Goal: Information Seeking & Learning: Learn about a topic

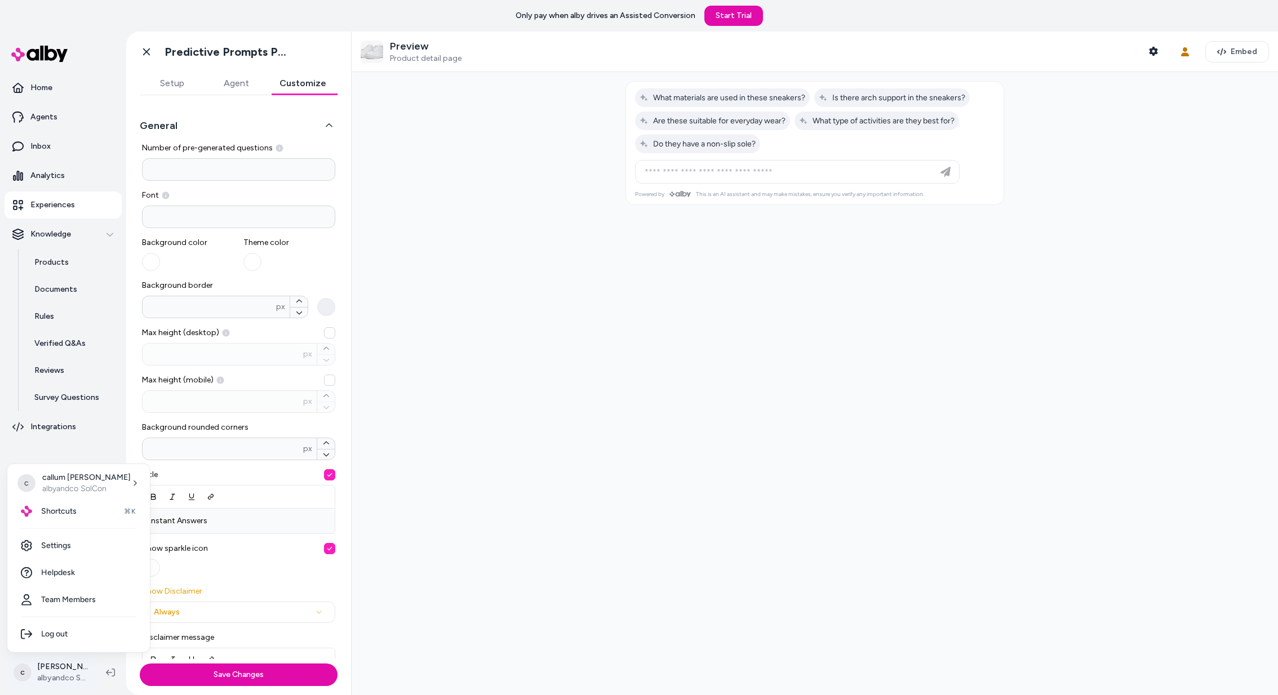
click at [51, 671] on html "**********" at bounding box center [639, 347] width 1278 height 695
click at [91, 508] on div "Shortcuts ⌘K" at bounding box center [79, 511] width 134 height 27
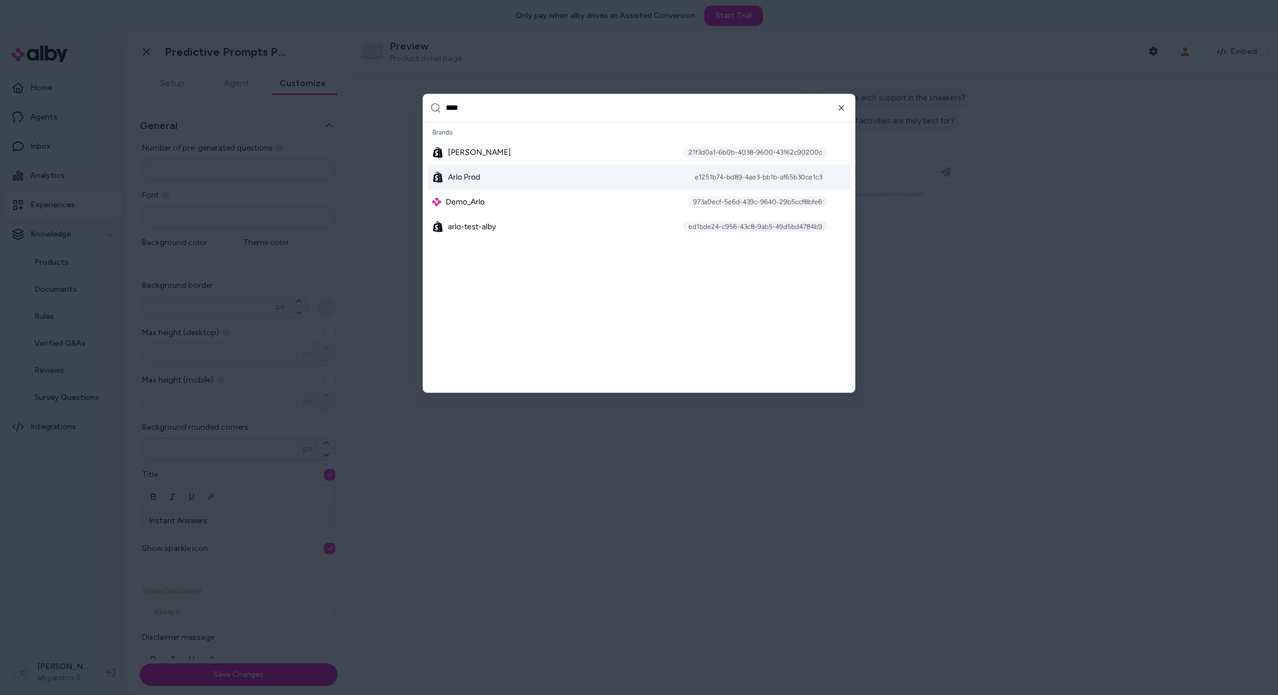
type input "****"
click at [526, 172] on div "[PERSON_NAME] Prod e1251b74-bd89-4ae3-bb1b-af65b30ce1c3" at bounding box center [639, 177] width 423 height 25
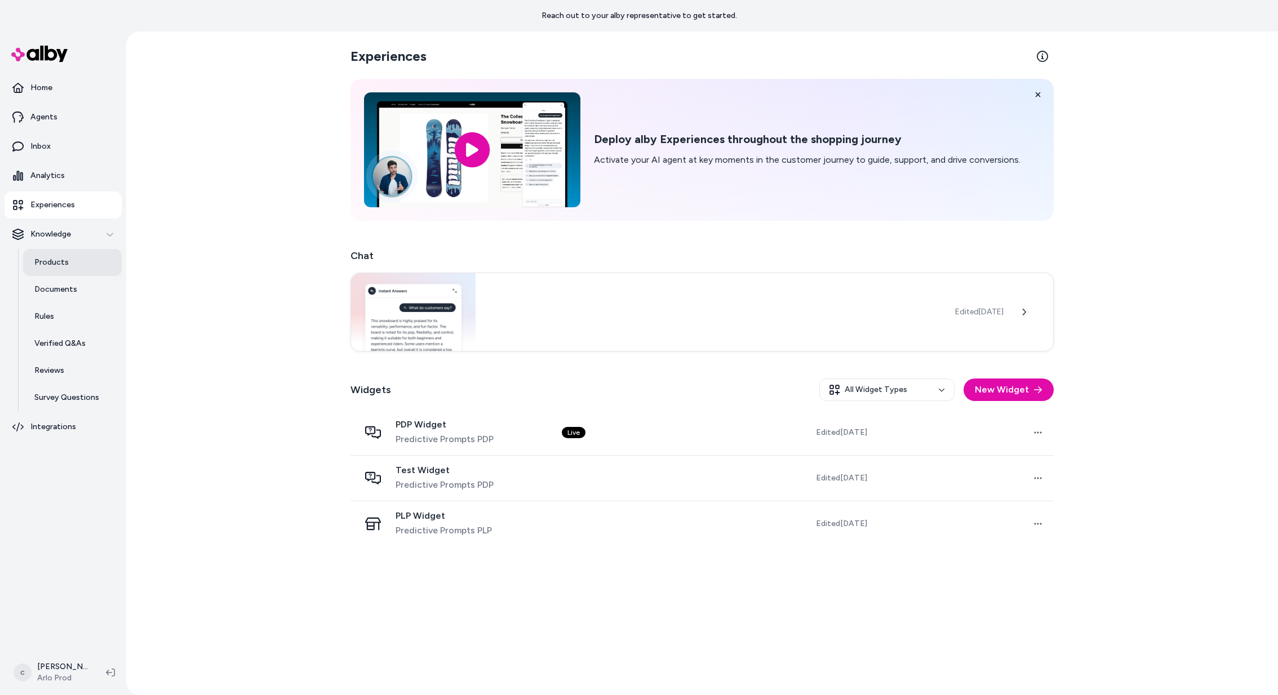
click at [60, 264] on p "Products" at bounding box center [51, 262] width 34 height 11
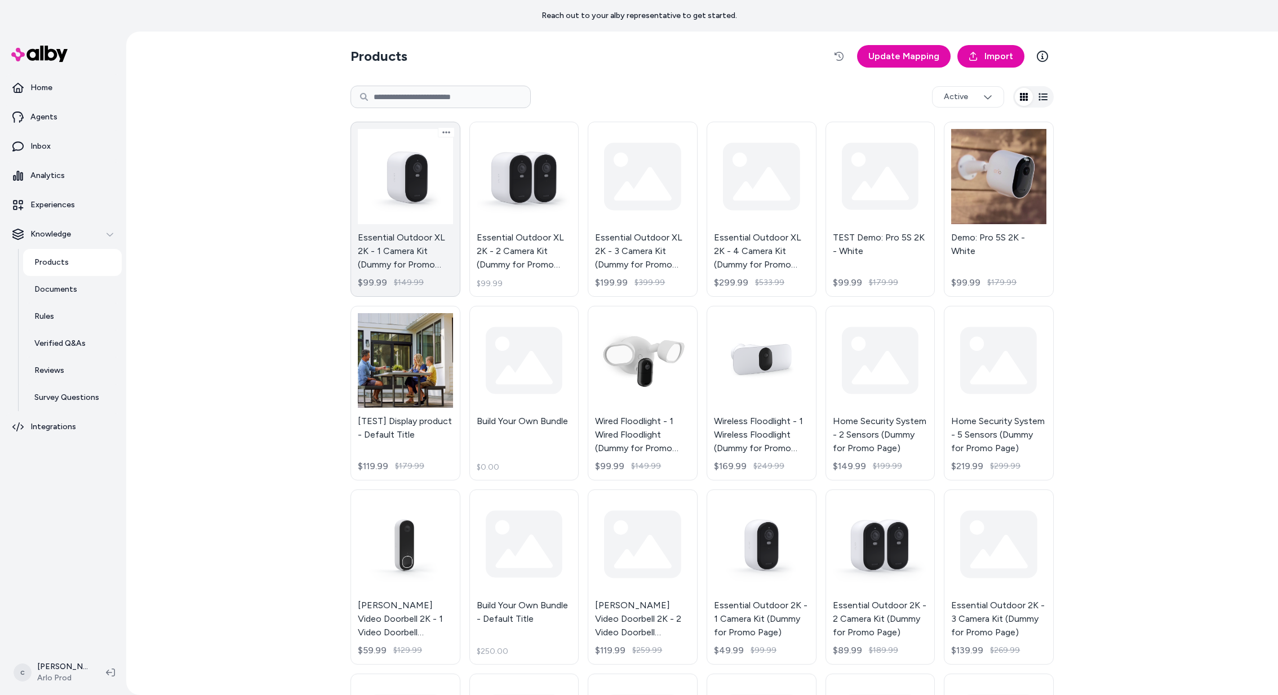
click at [380, 200] on link "Essential Outdoor XL 2K - 1 Camera Kit (Dummy for Promo Page) $99.99 $149.99" at bounding box center [405, 209] width 110 height 175
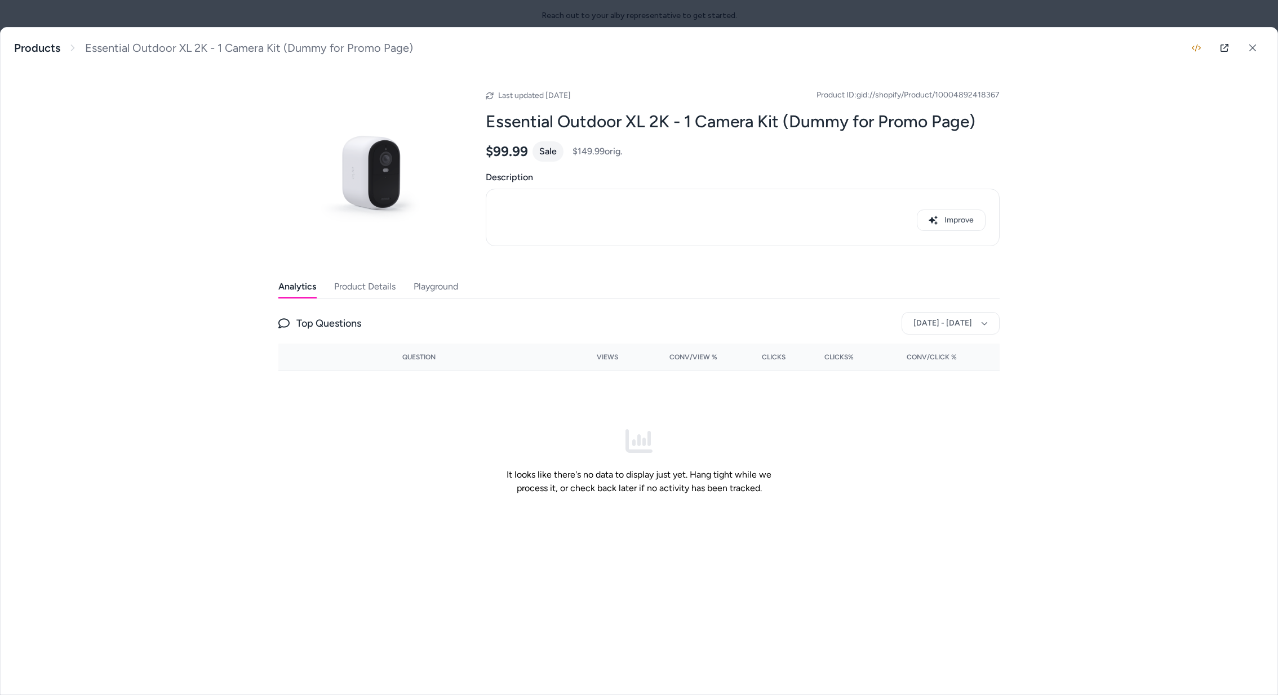
click at [348, 282] on button "Product Details" at bounding box center [364, 287] width 61 height 23
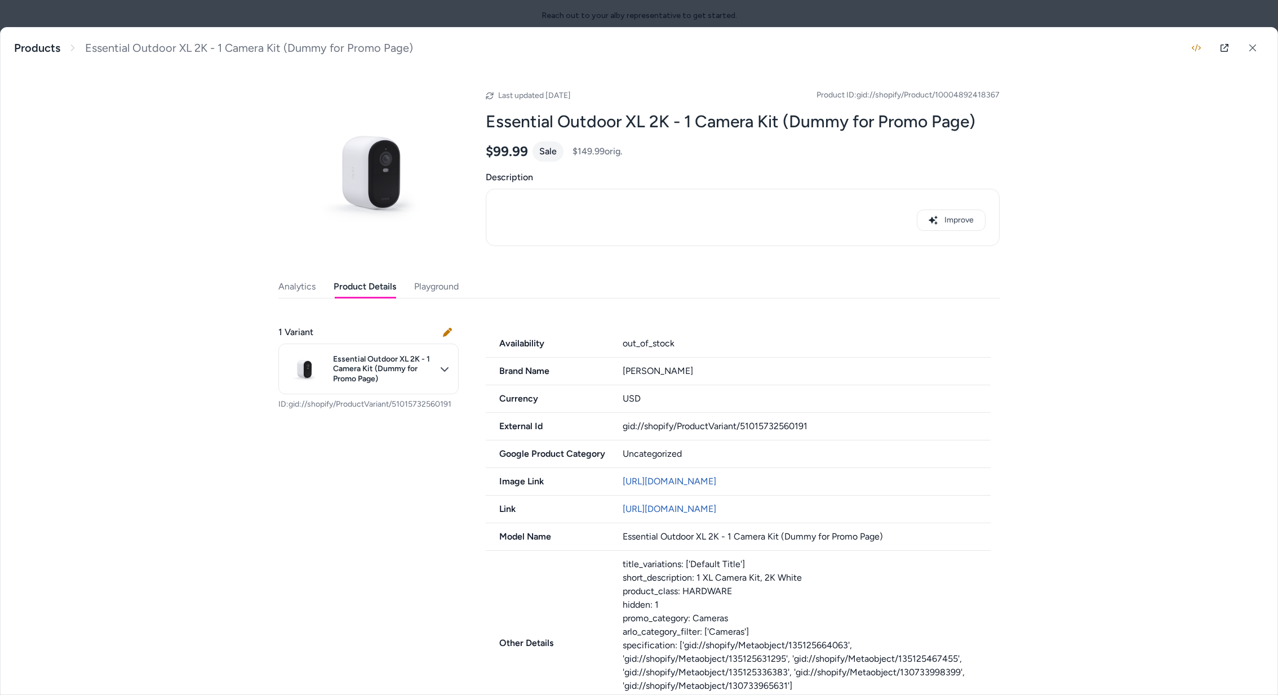
click at [440, 407] on p "ID: gid://shopify/ProductVariant/51015732560191" at bounding box center [368, 404] width 180 height 11
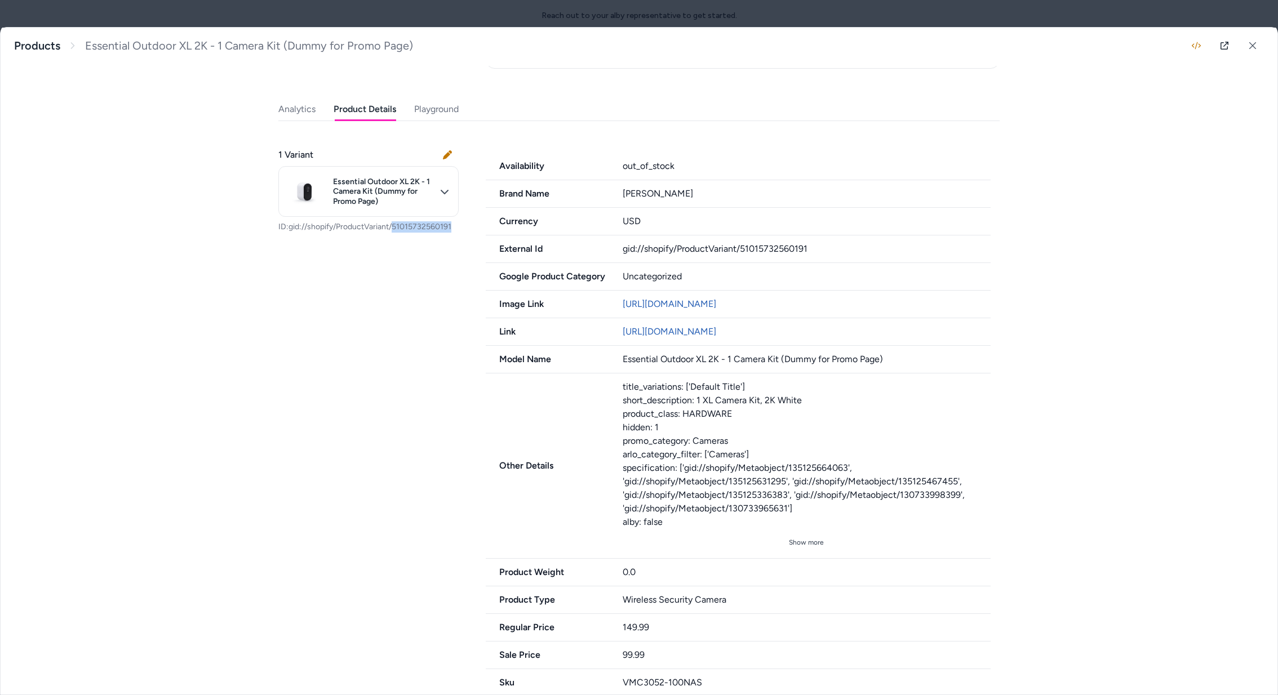
scroll to position [170, 0]
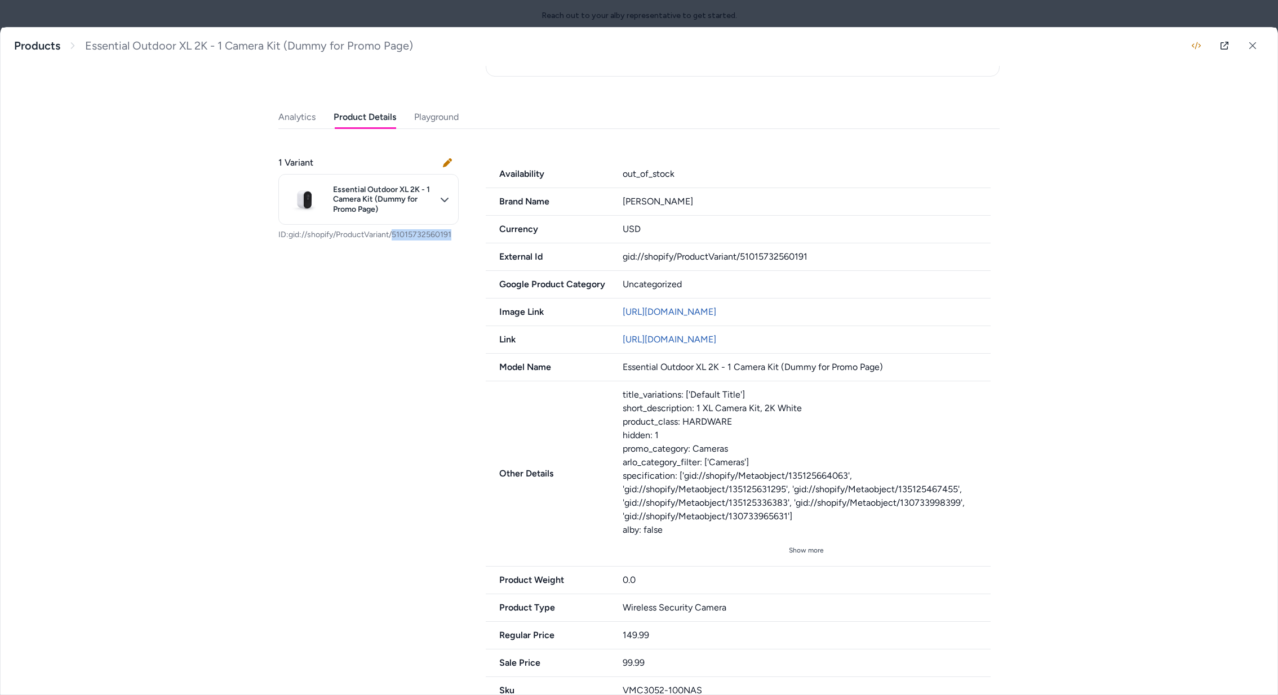
click at [406, 233] on p "ID: gid://shopify/ProductVariant/51015732560191" at bounding box center [368, 234] width 180 height 11
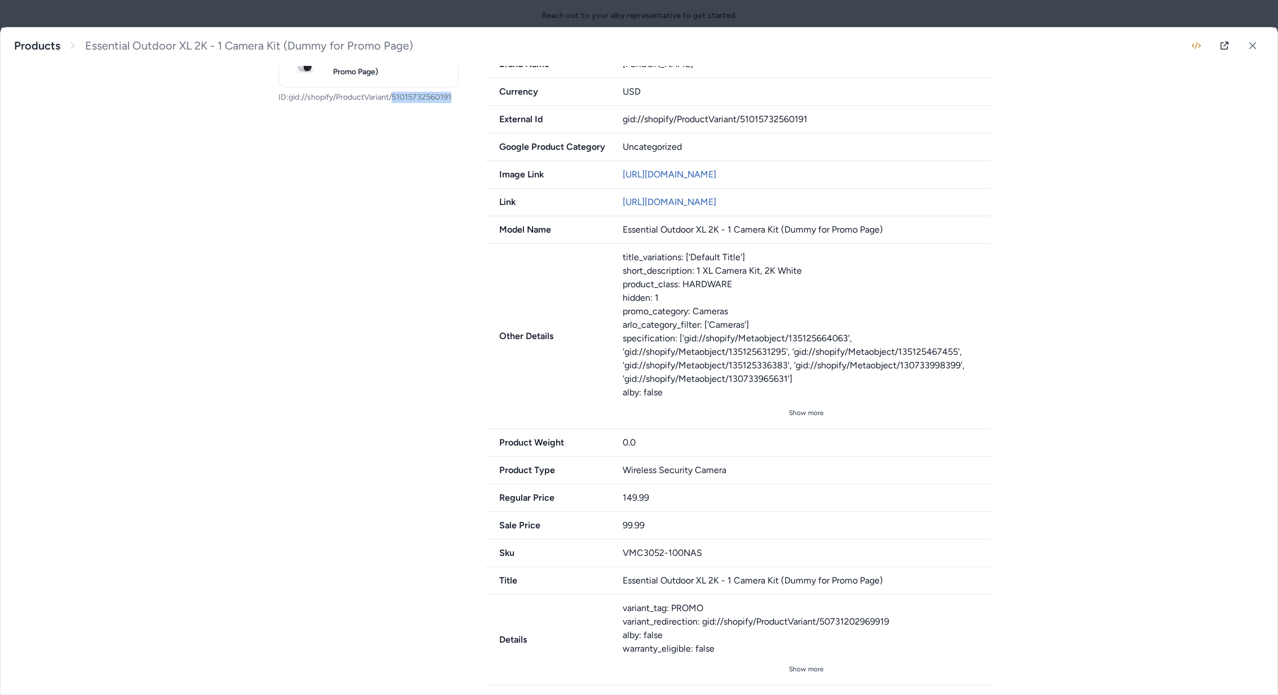
scroll to position [309, 0]
click at [788, 665] on button "Show more" at bounding box center [807, 667] width 368 height 18
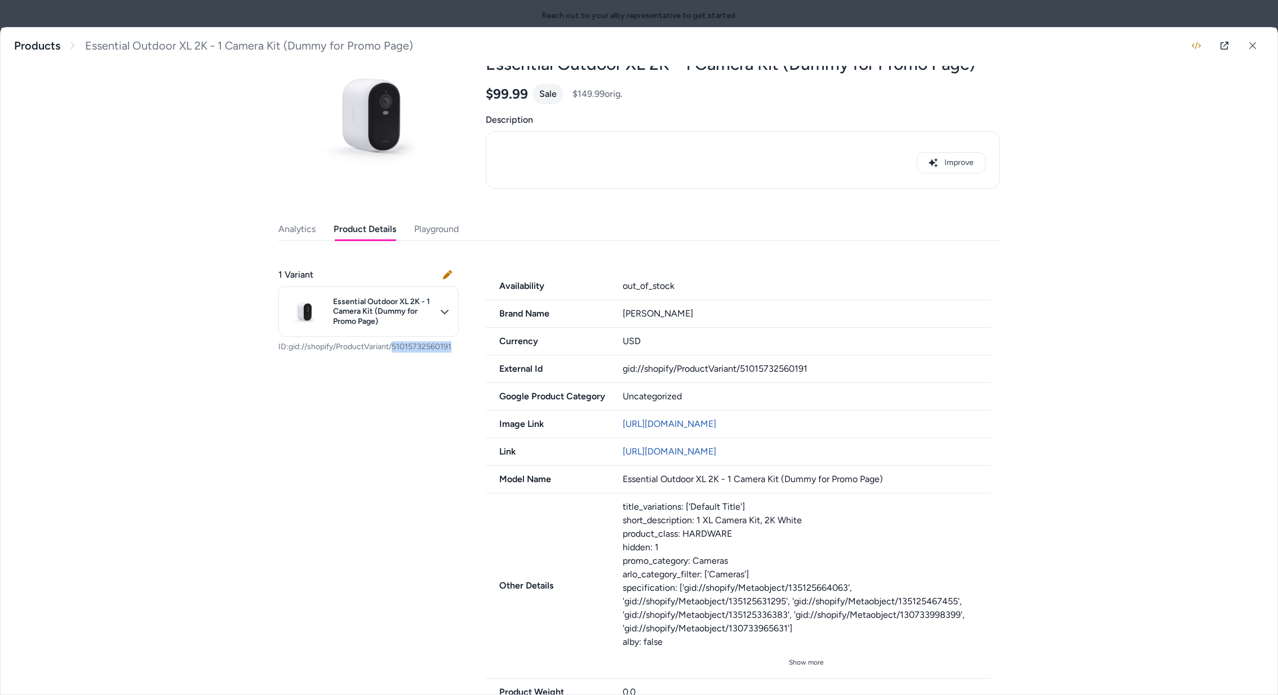
scroll to position [0, 0]
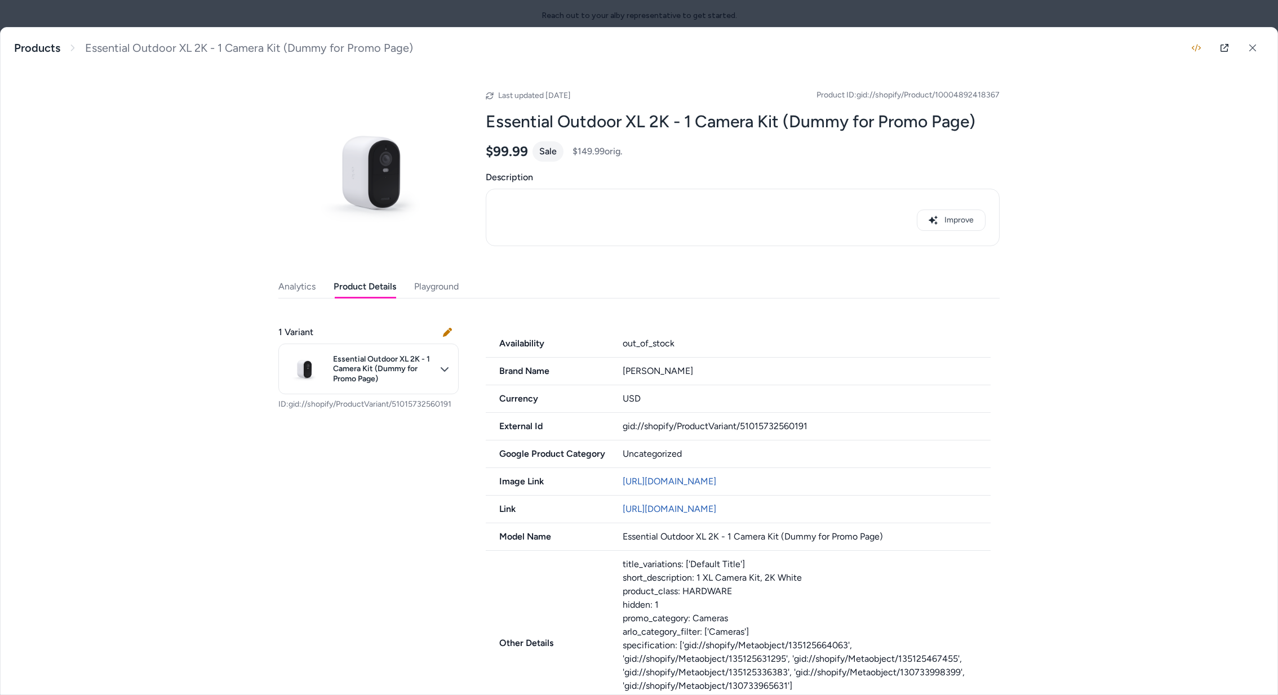
click at [935, 96] on span "Product ID: gid://shopify/Product/10004892418367" at bounding box center [907, 95] width 183 height 11
click at [964, 94] on span "Product ID: gid://shopify/Product/10004892418367" at bounding box center [907, 95] width 183 height 11
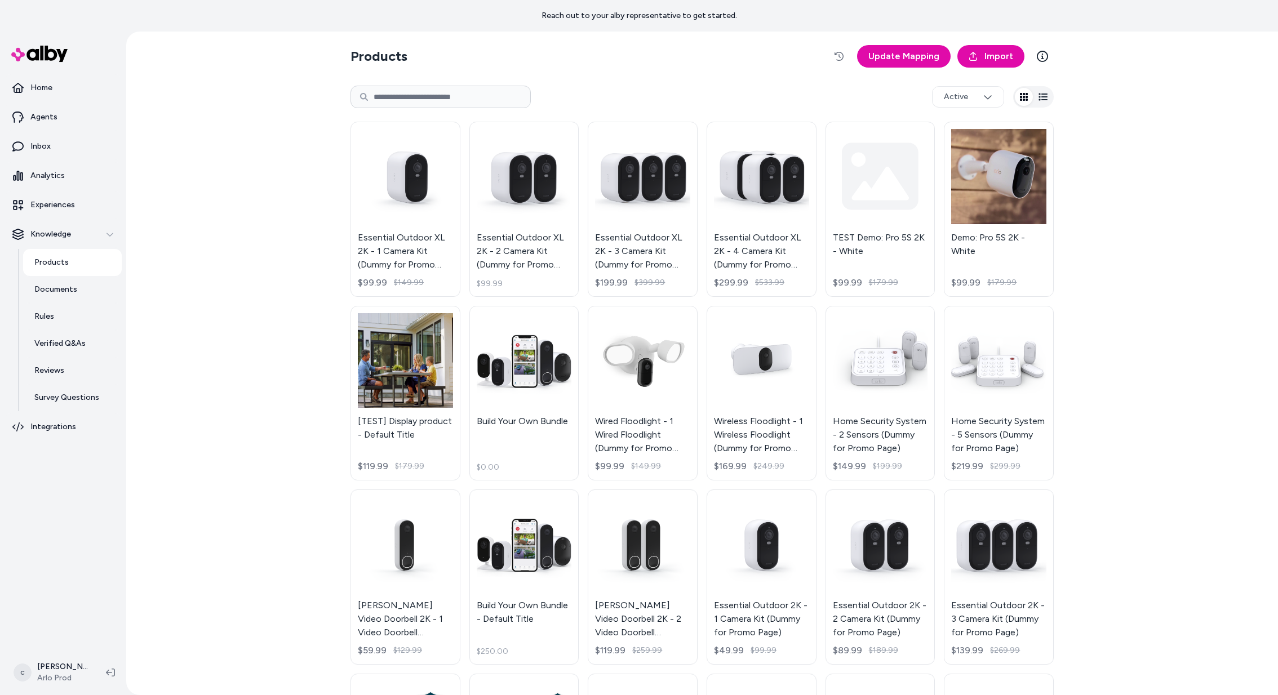
click at [42, 672] on html "Reach out to your alby representative to get started. Home Agents Inbox Analyti…" at bounding box center [639, 347] width 1278 height 695
click at [38, 670] on html "Reach out to your alby representative to get started. Home Agents Inbox Analyti…" at bounding box center [639, 347] width 1278 height 695
click at [77, 516] on div "Shortcuts ⌘K" at bounding box center [79, 511] width 134 height 27
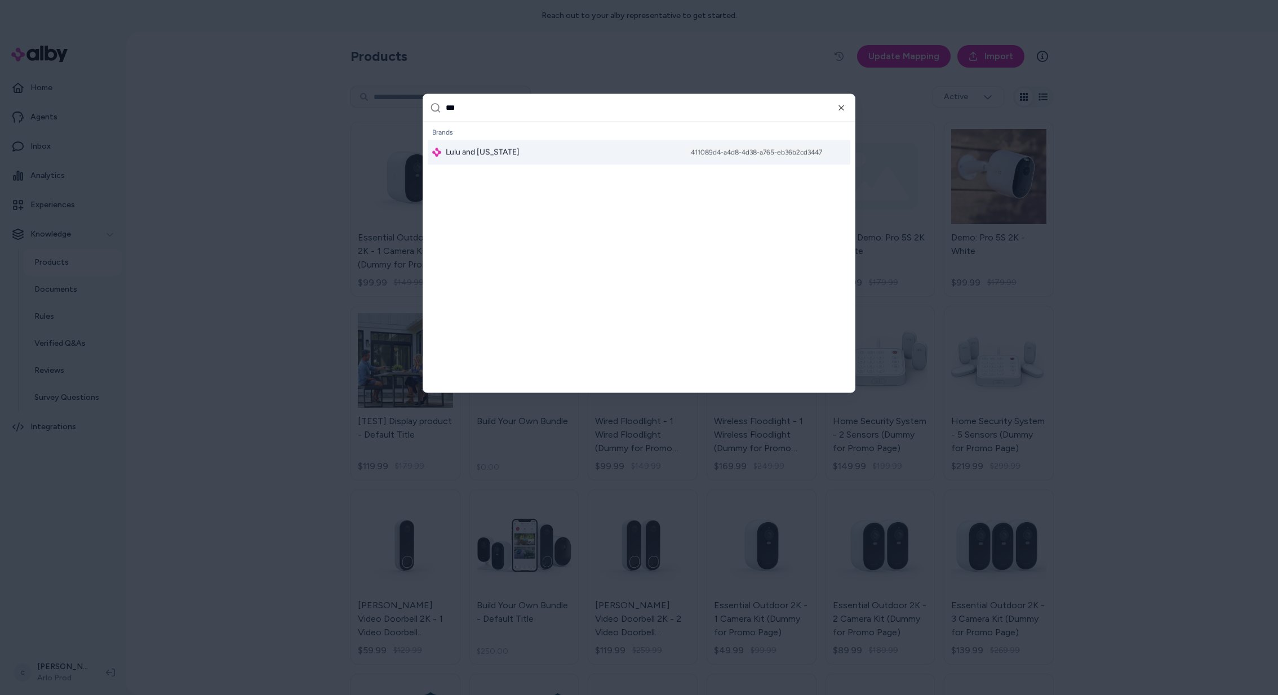
type input "***"
click at [474, 157] on span "Lulu and [US_STATE]" at bounding box center [483, 151] width 74 height 11
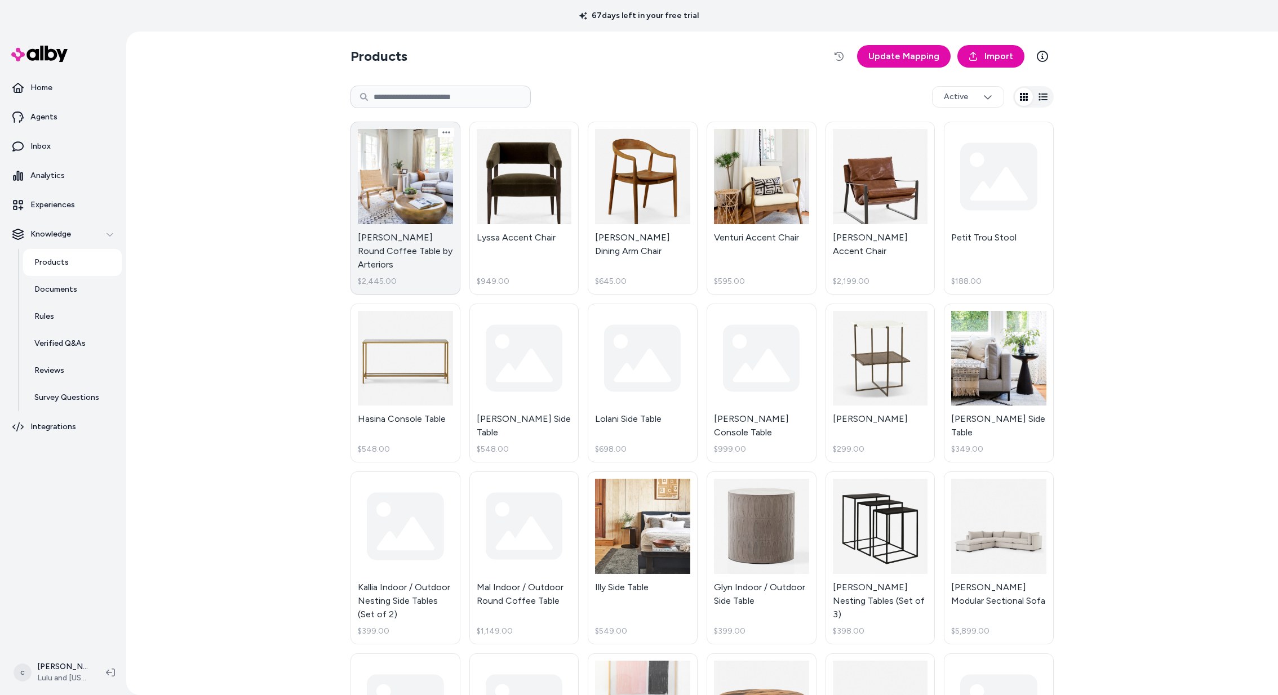
click at [413, 206] on link "[PERSON_NAME] Round Coffee Table by Arteriors $2,445.00" at bounding box center [405, 208] width 110 height 173
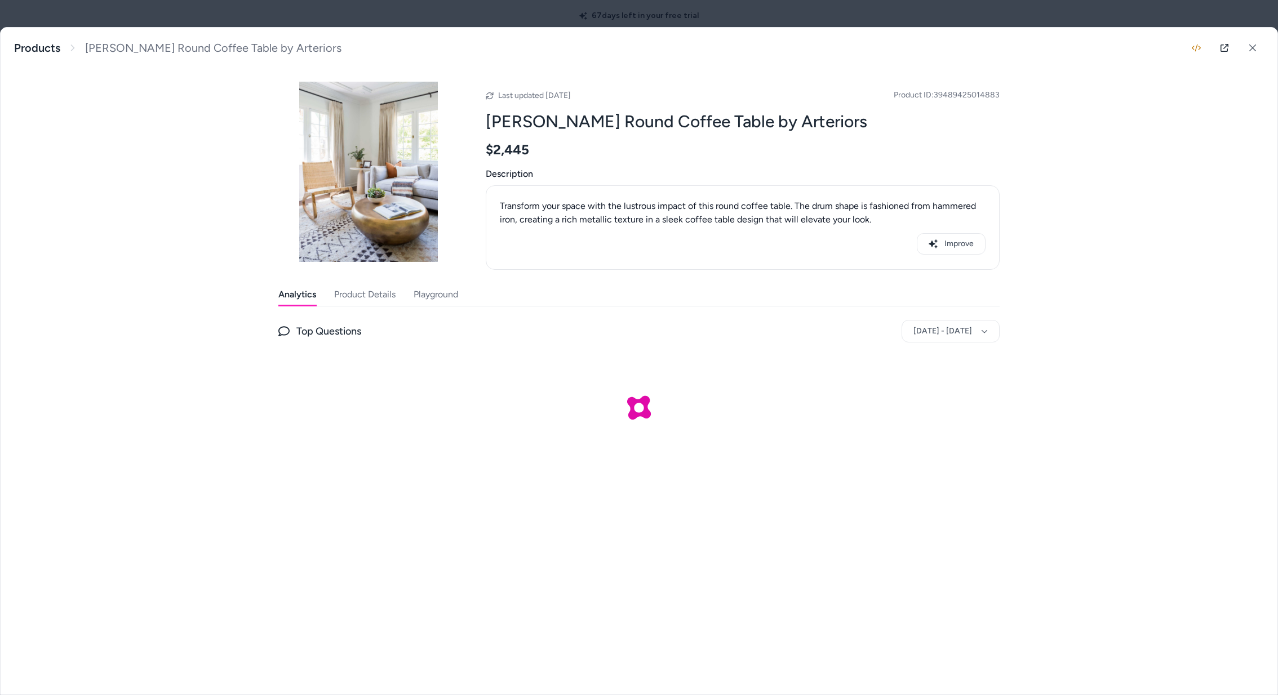
click at [364, 296] on button "Product Details" at bounding box center [364, 294] width 61 height 23
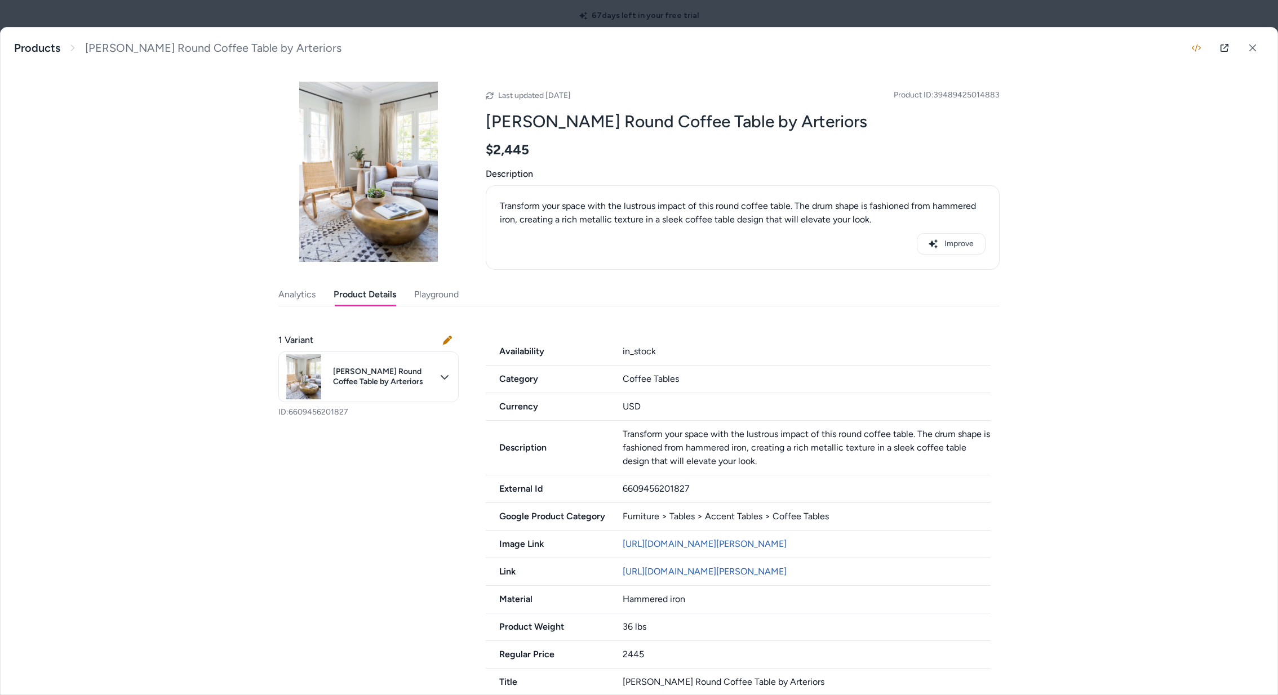
scroll to position [43, 0]
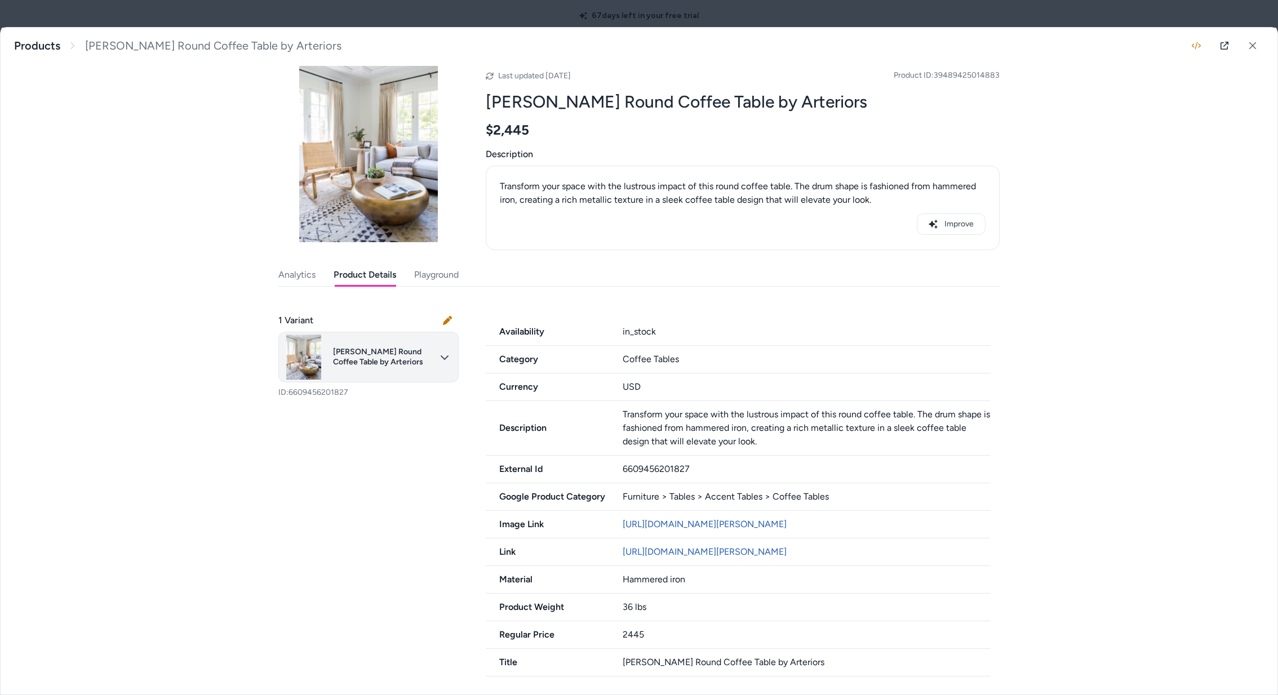
click at [446, 328] on body "67 days left in your free trial Home Agents Inbox Analytics Experiences Knowled…" at bounding box center [639, 347] width 1278 height 695
click at [446, 329] on div at bounding box center [639, 347] width 1278 height 695
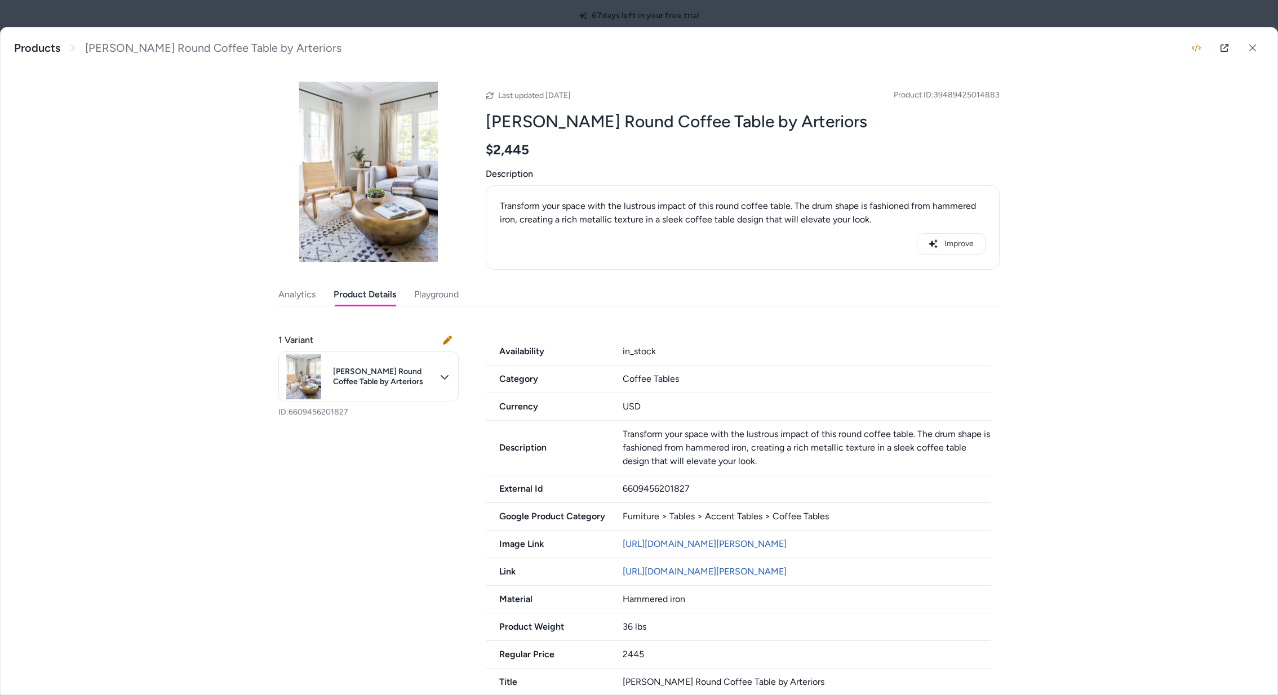
click at [300, 291] on button "Analytics" at bounding box center [296, 294] width 37 height 23
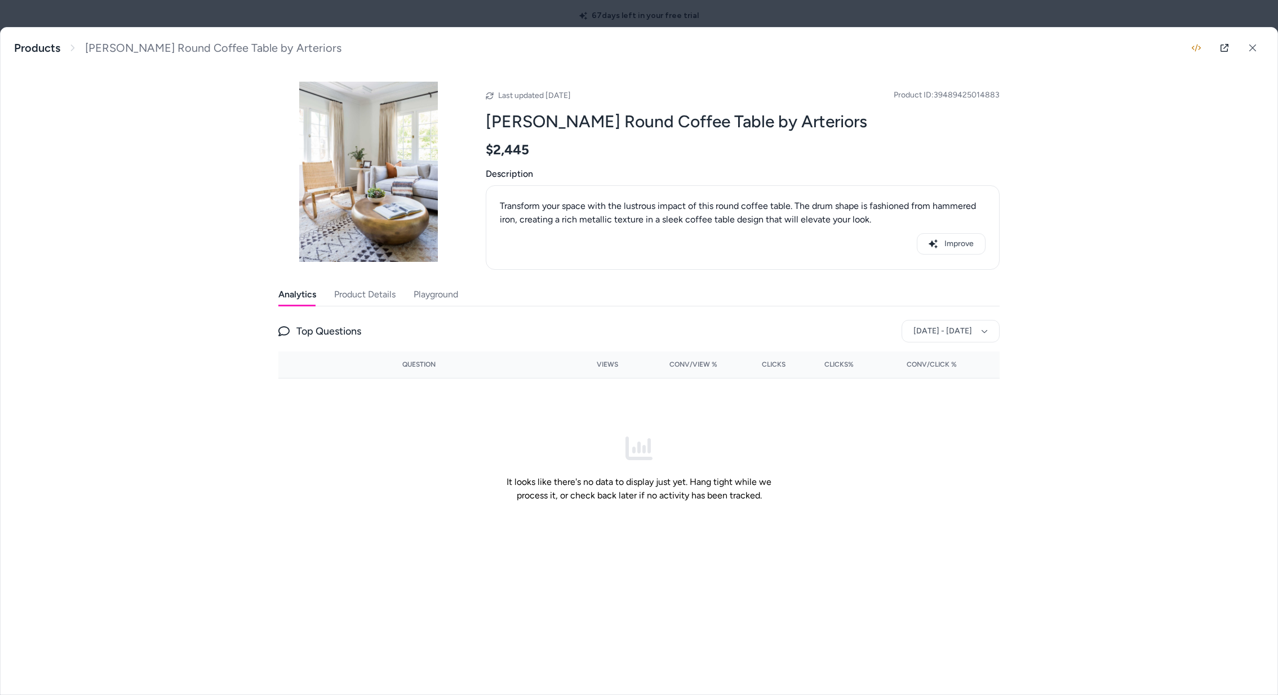
click at [1014, 16] on div at bounding box center [639, 347] width 1278 height 695
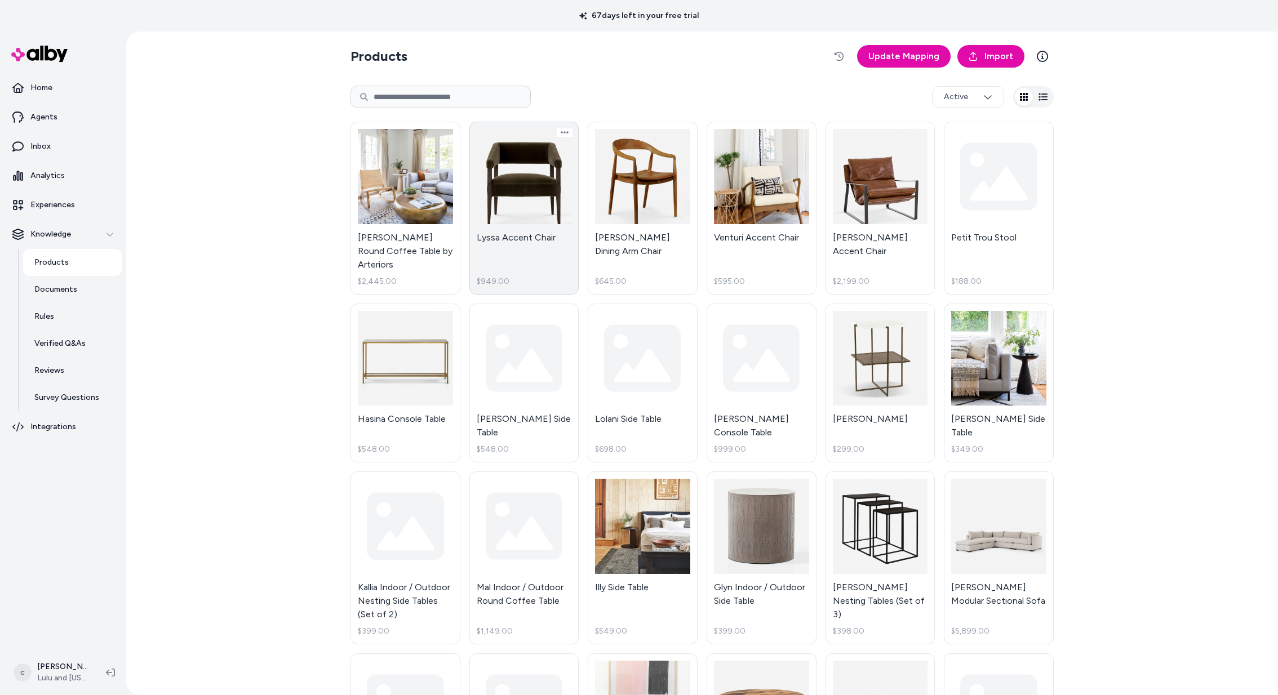
click at [526, 190] on link "Lyssa Accent Chair $949.00" at bounding box center [524, 208] width 110 height 173
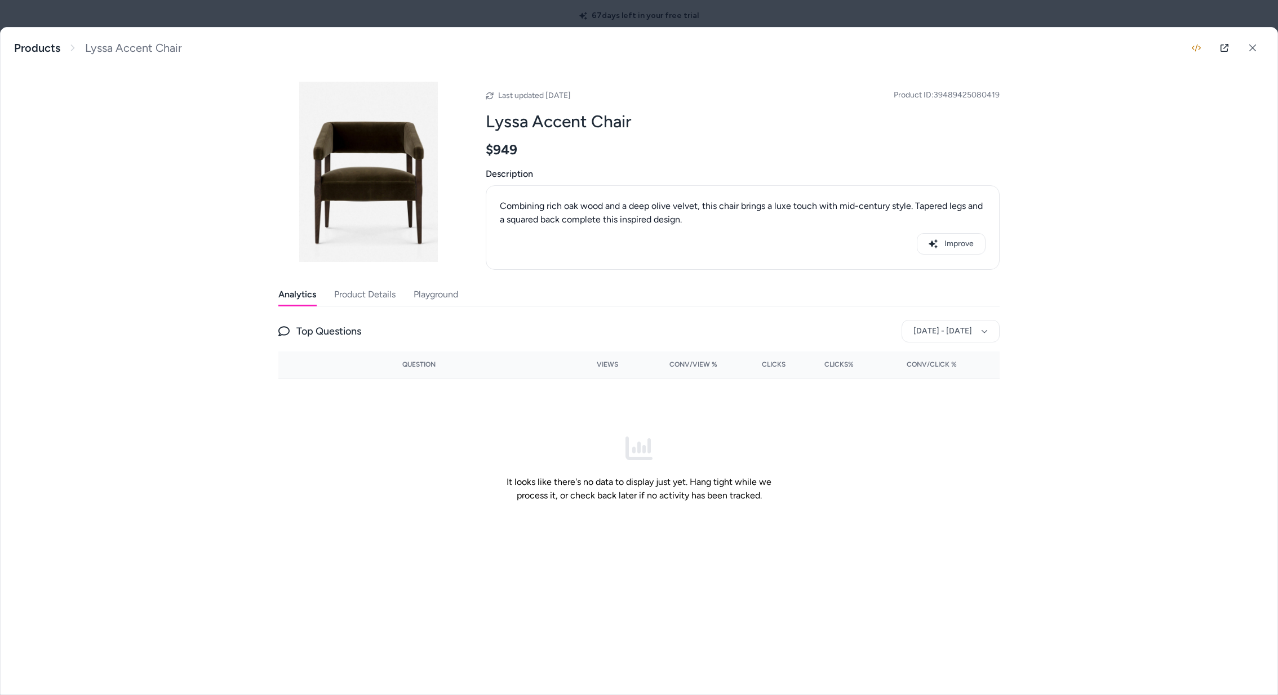
click at [390, 289] on button "Product Details" at bounding box center [364, 294] width 61 height 23
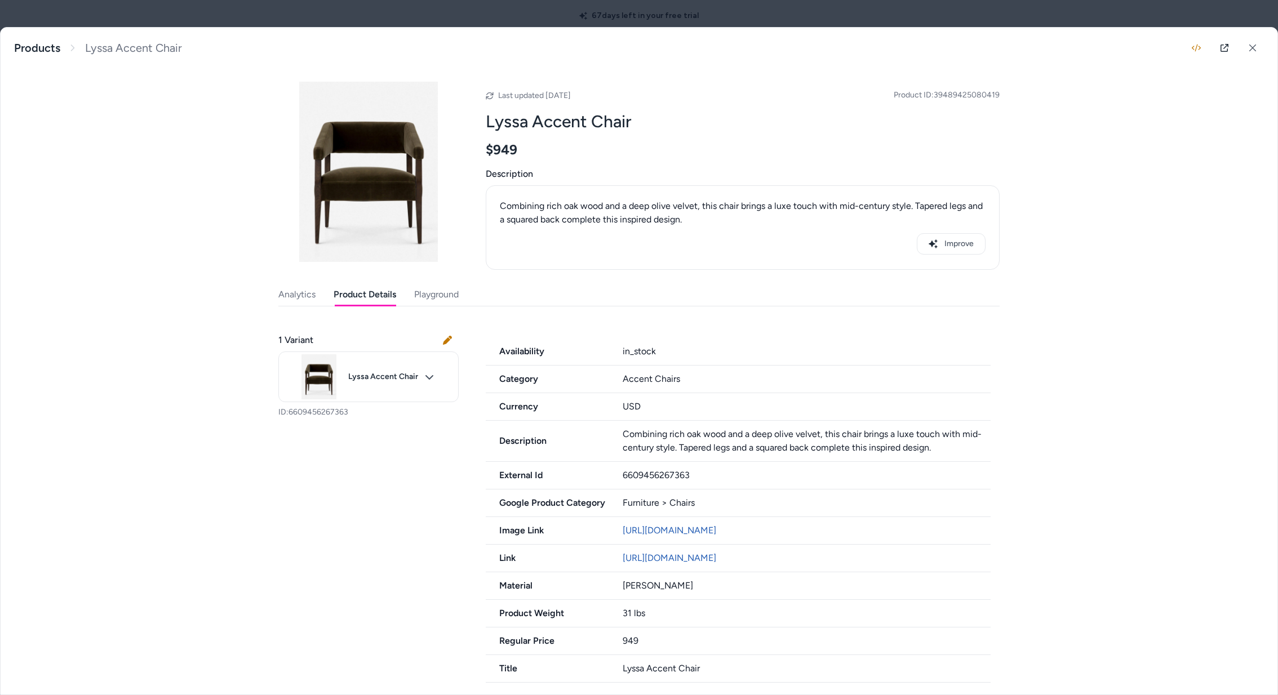
scroll to position [16, 0]
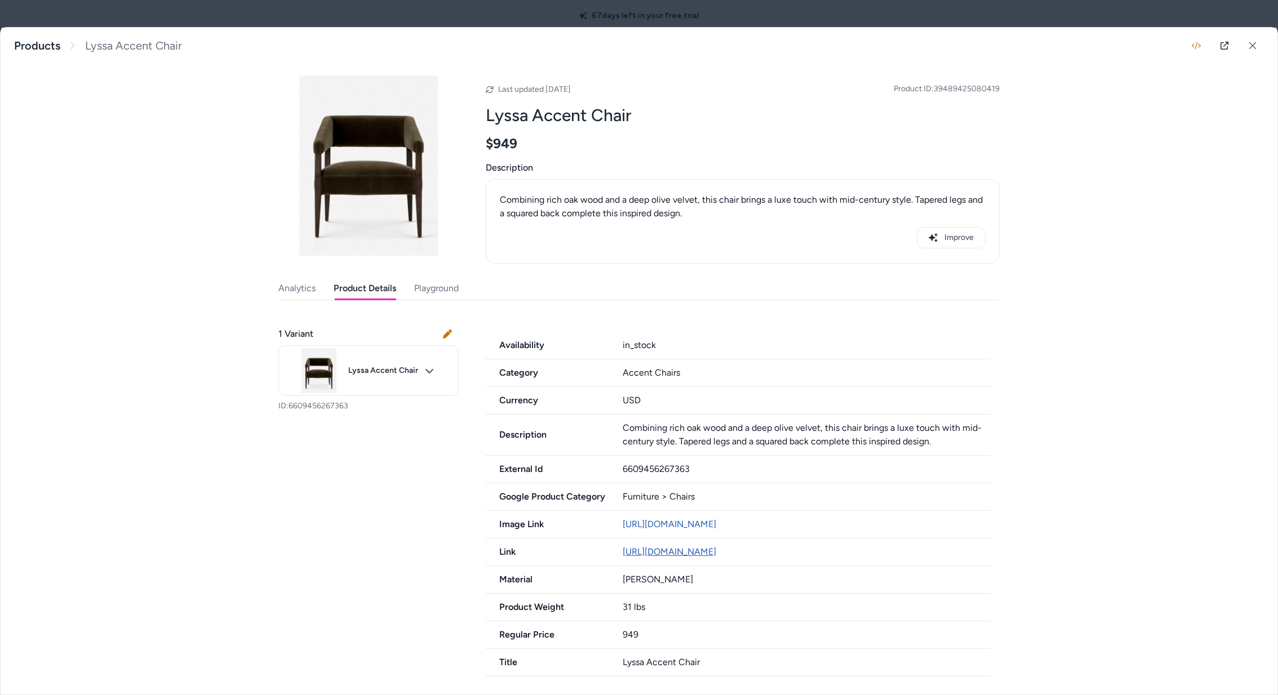
click at [698, 550] on link "https://www.luluandgeorgia.com/products/lyssa-accent-chair?variant=394894250804…" at bounding box center [670, 552] width 94 height 11
